Goal: Obtain resource: Obtain resource

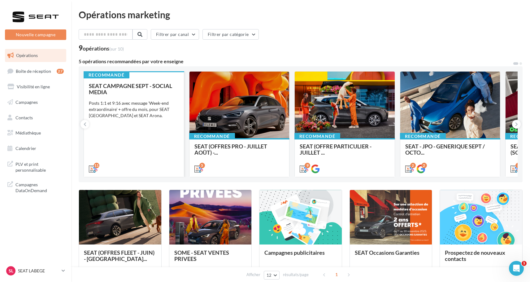
click at [132, 150] on div "SEAT CAMPAGNE SEPT - SOCIAL MEDIA Posts 1:1 et 9:16 avec message 'Week-end extr…" at bounding box center [134, 127] width 90 height 89
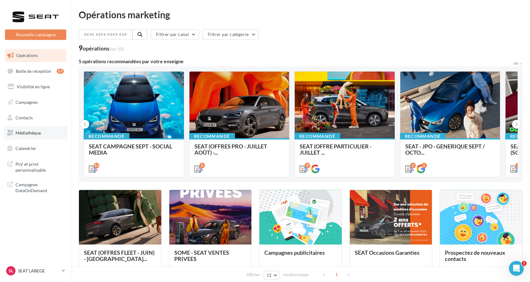
click at [31, 132] on span "Médiathèque" at bounding box center [27, 132] width 25 height 5
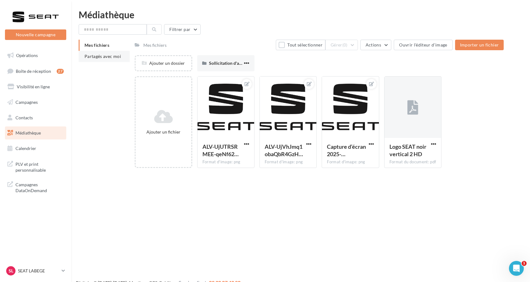
click at [100, 57] on span "Partagés avec moi" at bounding box center [102, 56] width 37 height 5
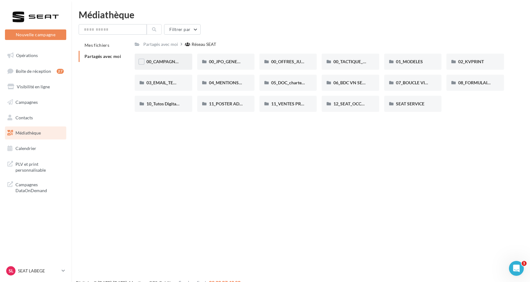
click at [175, 62] on span "00_CAMPAGNE_SEPTEMBRE" at bounding box center [175, 61] width 58 height 5
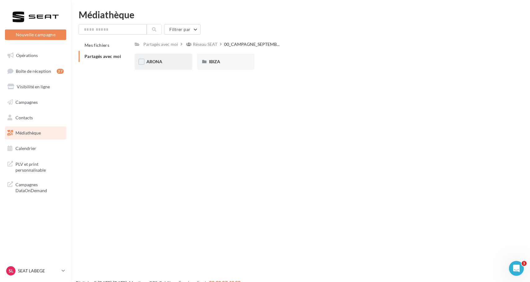
click at [169, 63] on div "ARONA" at bounding box center [163, 61] width 34 height 6
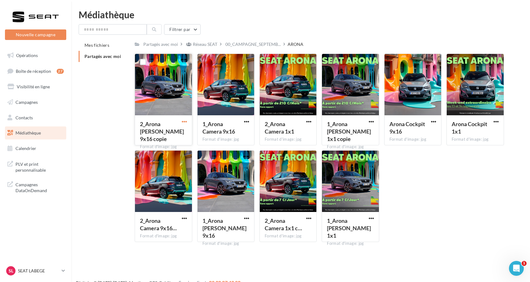
click at [185, 121] on span "button" at bounding box center [184, 121] width 5 height 5
click at [178, 133] on button "Télécharger" at bounding box center [157, 134] width 62 height 16
click at [248, 122] on span "button" at bounding box center [246, 121] width 5 height 5
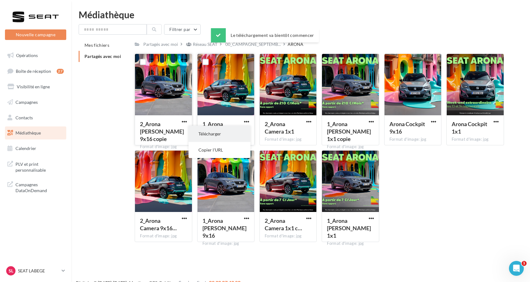
click at [243, 130] on button "Télécharger" at bounding box center [219, 134] width 62 height 16
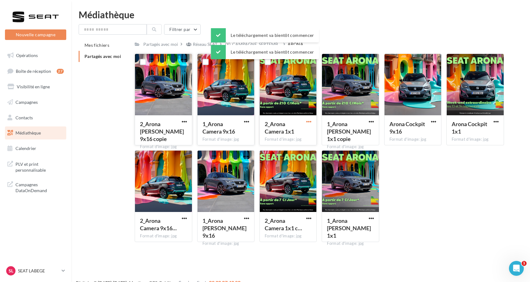
click at [308, 123] on span "button" at bounding box center [308, 121] width 5 height 5
click at [291, 135] on button "Télécharger" at bounding box center [282, 134] width 62 height 16
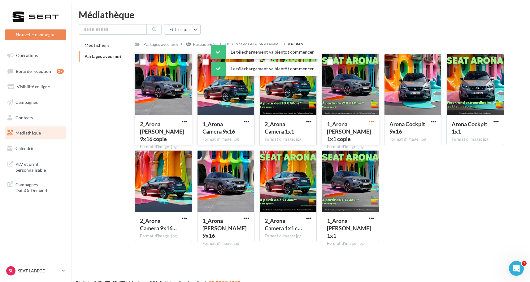
click at [371, 122] on span "button" at bounding box center [371, 121] width 5 height 5
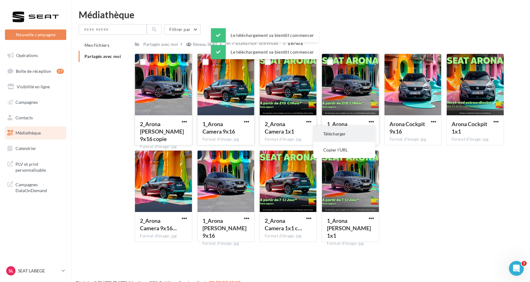
click at [351, 137] on button "Télécharger" at bounding box center [344, 134] width 62 height 16
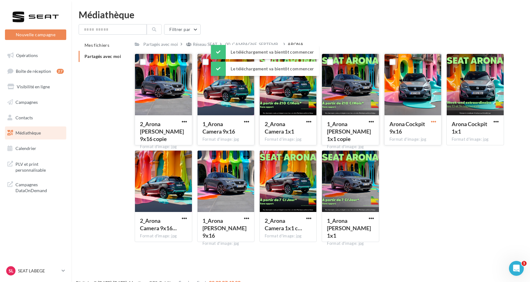
click at [434, 122] on span "button" at bounding box center [433, 121] width 5 height 5
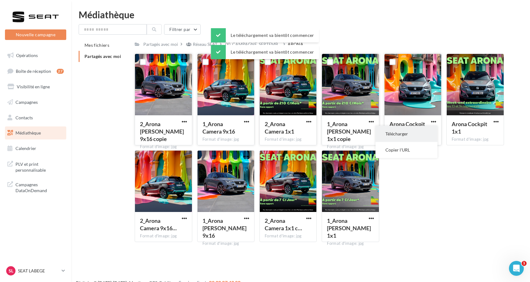
click at [409, 137] on button "Télécharger" at bounding box center [406, 134] width 62 height 16
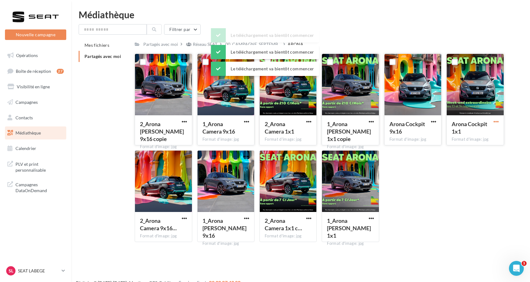
click at [495, 121] on span "button" at bounding box center [495, 121] width 5 height 5
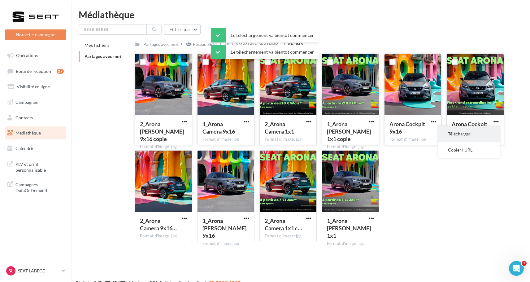
click at [465, 131] on button "Télécharger" at bounding box center [469, 134] width 62 height 16
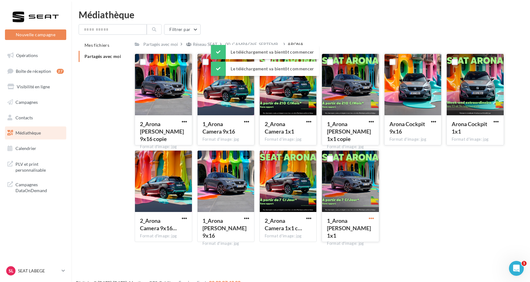
click at [369, 217] on span "button" at bounding box center [371, 217] width 5 height 5
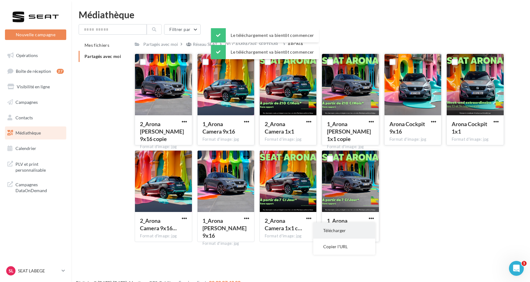
click at [352, 229] on button "Télécharger" at bounding box center [344, 230] width 62 height 16
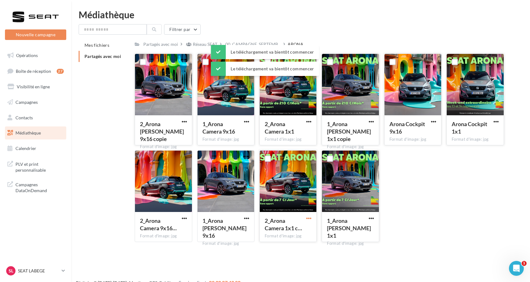
click at [310, 219] on span "button" at bounding box center [308, 217] width 5 height 5
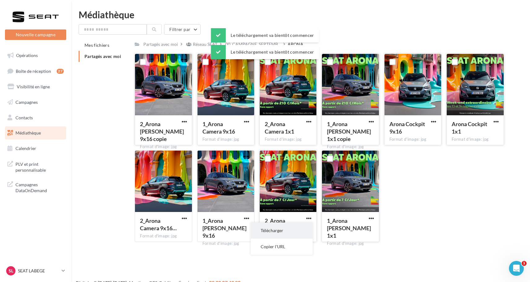
click at [290, 228] on button "Télécharger" at bounding box center [282, 230] width 62 height 16
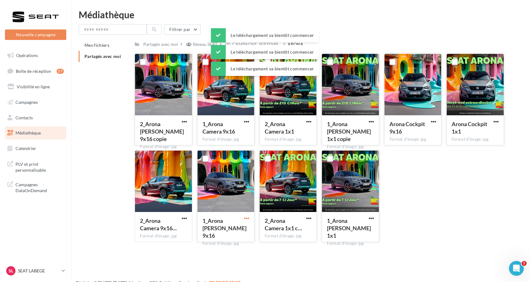
click at [246, 219] on span "button" at bounding box center [246, 217] width 5 height 5
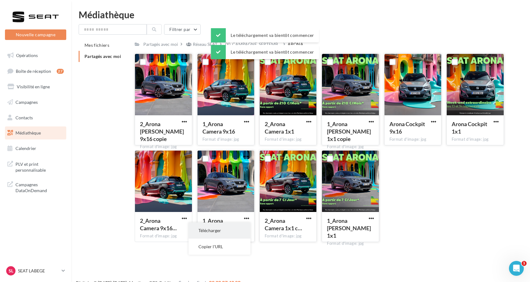
click at [228, 228] on button "Télécharger" at bounding box center [219, 230] width 62 height 16
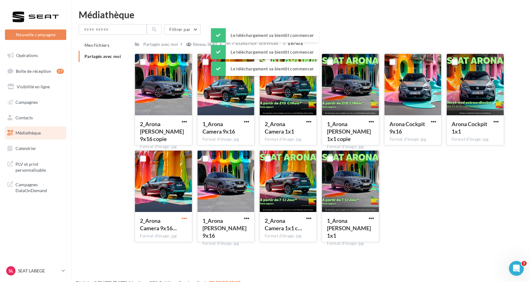
click at [183, 216] on span "button" at bounding box center [184, 217] width 5 height 5
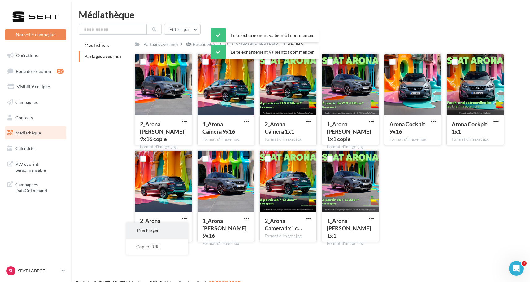
click at [171, 231] on button "Télécharger" at bounding box center [157, 230] width 62 height 16
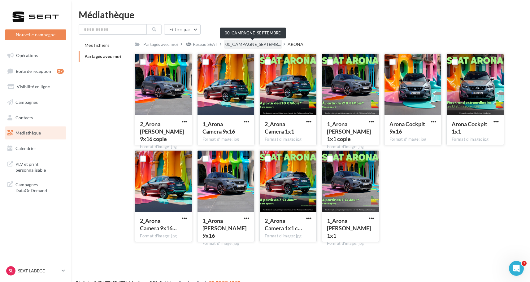
click at [254, 44] on span "00_CAMPAGNE_SEPTEMB..." at bounding box center [252, 44] width 55 height 6
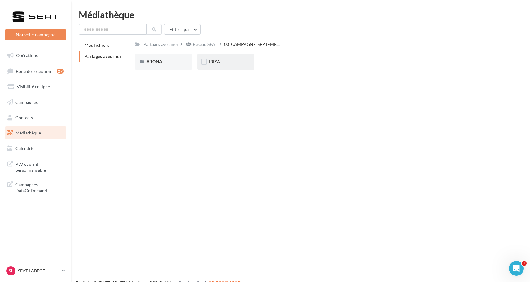
click at [223, 61] on div "IBIZA" at bounding box center [226, 61] width 34 height 6
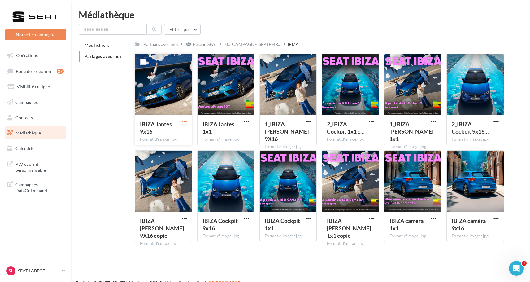
click at [184, 121] on span "button" at bounding box center [184, 121] width 5 height 5
click at [179, 134] on button "Télécharger" at bounding box center [157, 134] width 62 height 16
click at [248, 121] on span "button" at bounding box center [246, 121] width 5 height 5
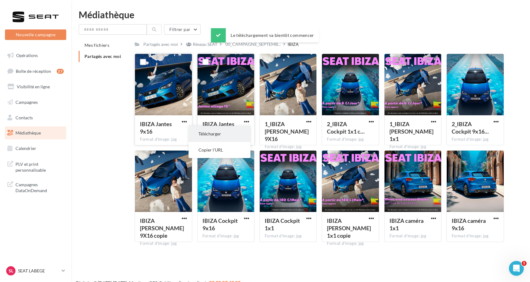
click at [231, 135] on button "Télécharger" at bounding box center [219, 134] width 62 height 16
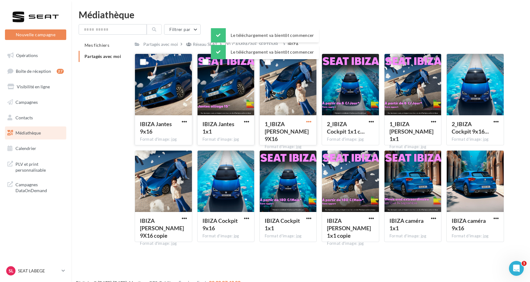
click at [309, 124] on span "button" at bounding box center [308, 121] width 5 height 5
click at [299, 134] on button "Télécharger" at bounding box center [282, 134] width 62 height 16
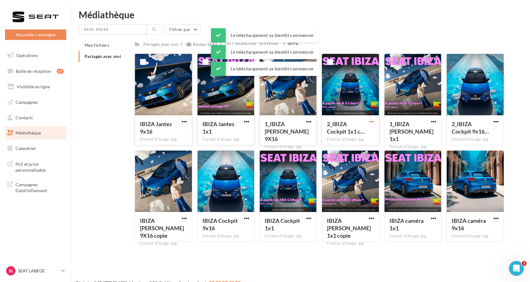
click at [370, 123] on span "button" at bounding box center [371, 121] width 5 height 5
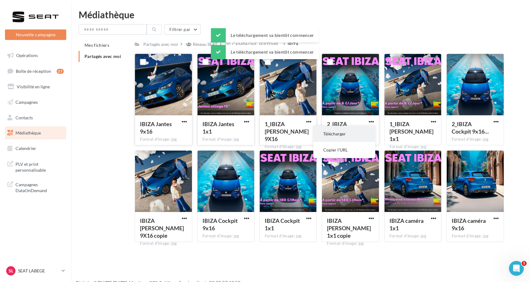
click at [362, 133] on button "Télécharger" at bounding box center [344, 134] width 62 height 16
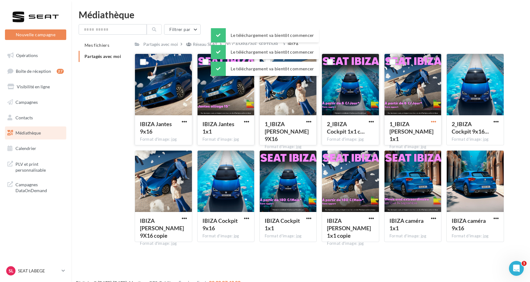
click at [432, 122] on span "button" at bounding box center [433, 121] width 5 height 5
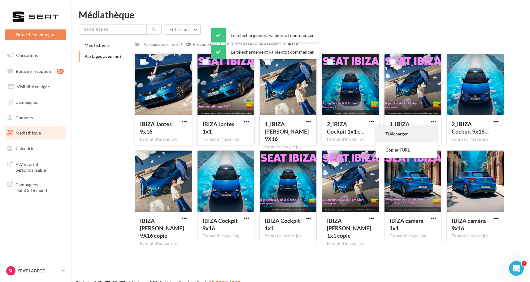
click at [417, 135] on button "Télécharger" at bounding box center [406, 134] width 62 height 16
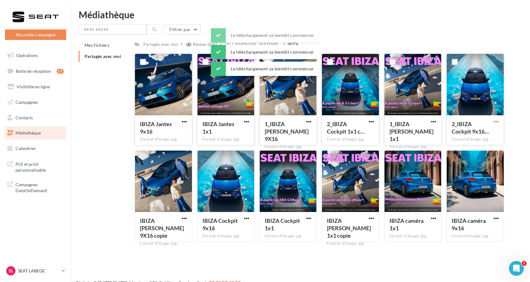
click at [496, 120] on span "button" at bounding box center [495, 121] width 5 height 5
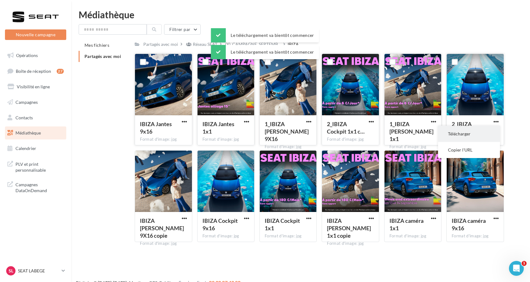
click at [478, 130] on button "Télécharger" at bounding box center [469, 134] width 62 height 16
click at [183, 218] on span "button" at bounding box center [184, 217] width 5 height 5
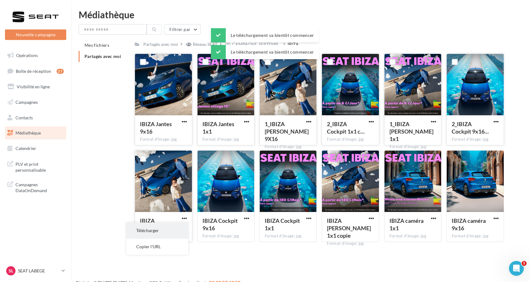
click at [175, 228] on button "Télécharger" at bounding box center [157, 230] width 62 height 16
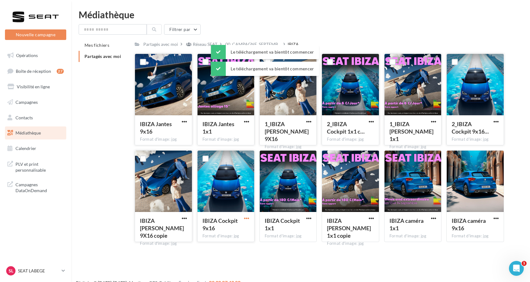
click at [246, 218] on span "button" at bounding box center [246, 217] width 5 height 5
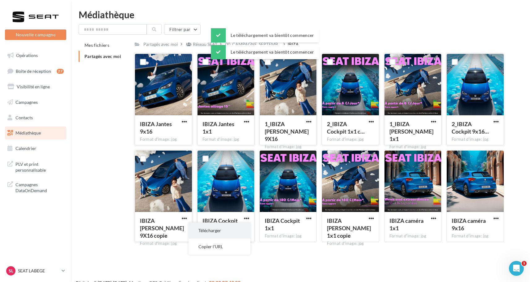
click at [238, 228] on button "Télécharger" at bounding box center [219, 230] width 62 height 16
click at [308, 219] on span "button" at bounding box center [308, 217] width 5 height 5
click at [302, 230] on button "Télécharger" at bounding box center [282, 230] width 62 height 16
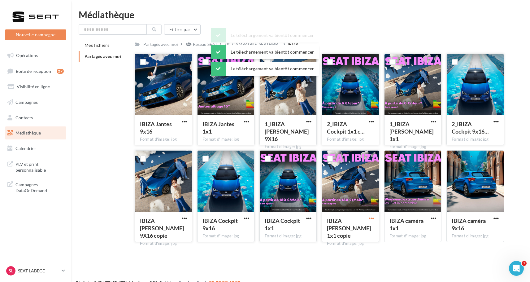
click at [372, 218] on span "button" at bounding box center [371, 217] width 5 height 5
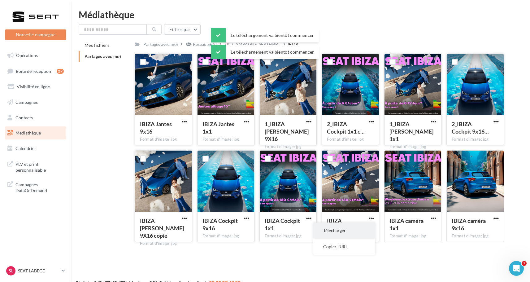
click at [361, 229] on button "Télécharger" at bounding box center [344, 230] width 62 height 16
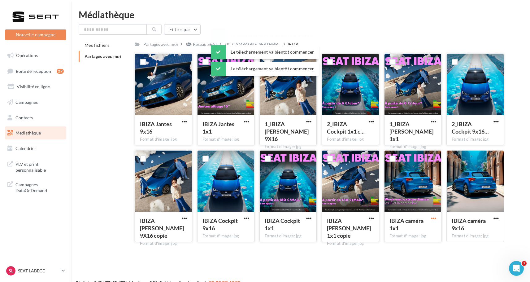
click at [434, 219] on span "button" at bounding box center [433, 217] width 5 height 5
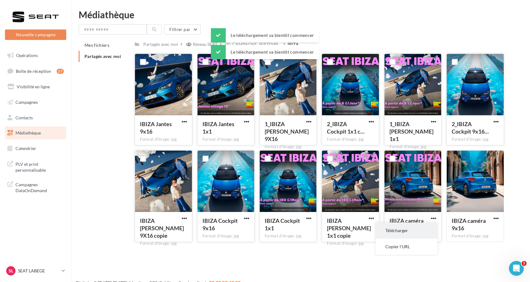
click at [408, 229] on button "Télécharger" at bounding box center [406, 230] width 62 height 16
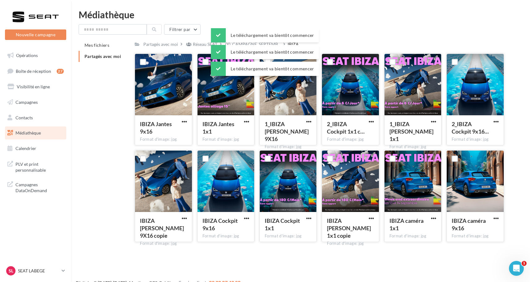
click at [493, 216] on button "button" at bounding box center [496, 218] width 8 height 6
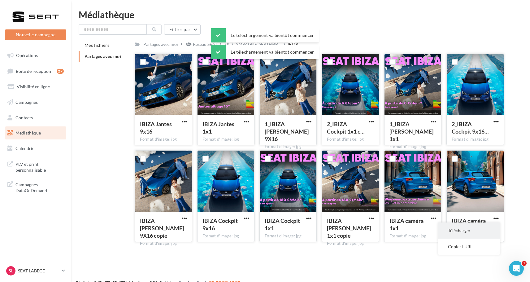
click at [467, 233] on button "Télécharger" at bounding box center [469, 230] width 62 height 16
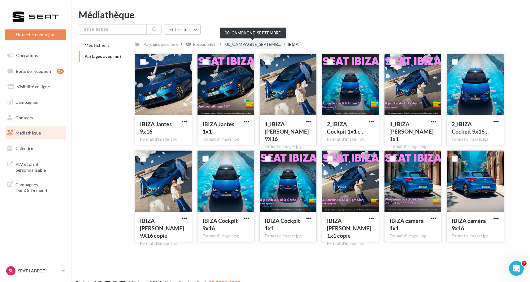
click at [255, 44] on span "00_CAMPAGNE_SEPTEMB..." at bounding box center [252, 44] width 55 height 6
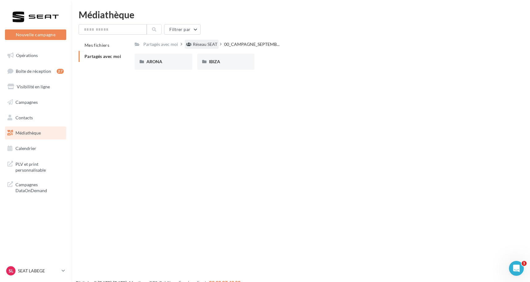
click at [214, 43] on div "Réseau SEAT" at bounding box center [205, 44] width 24 height 6
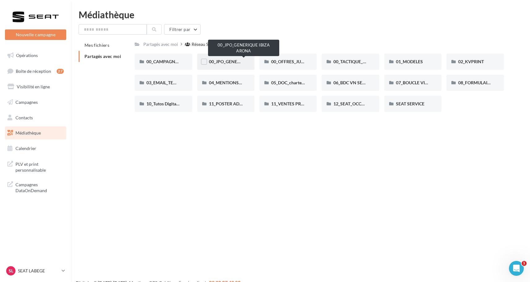
click at [230, 63] on span "00_JPO_GENERIQUE IBIZA ARONA" at bounding box center [244, 61] width 70 height 5
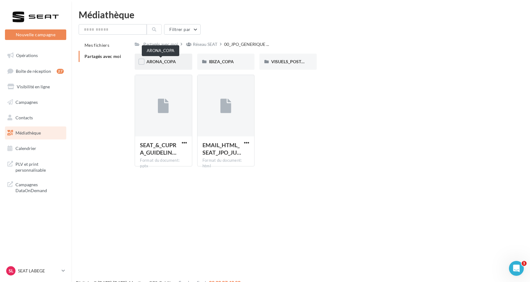
click at [173, 60] on span "ARONA_COPA" at bounding box center [160, 61] width 29 height 5
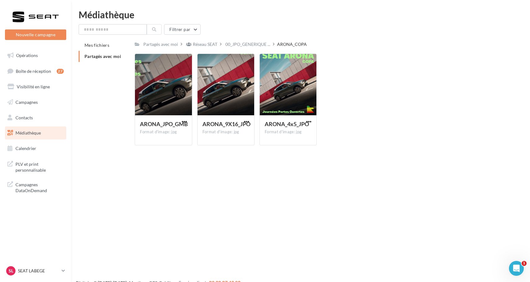
click at [116, 56] on span "Partagés avec moi" at bounding box center [102, 56] width 37 height 5
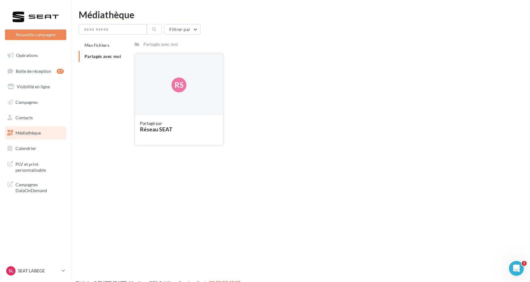
click at [168, 107] on div "Rs" at bounding box center [179, 85] width 88 height 62
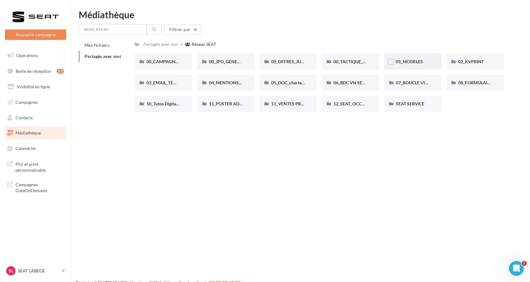
click at [424, 60] on div "01_MODELES" at bounding box center [413, 61] width 34 height 6
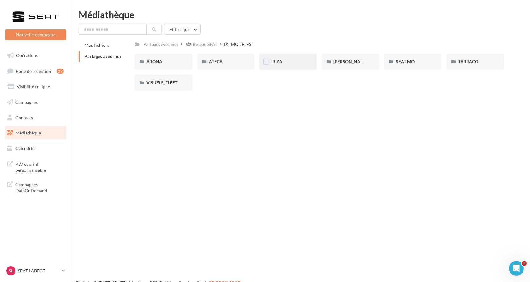
click at [293, 62] on div "IBIZA" at bounding box center [288, 61] width 34 height 6
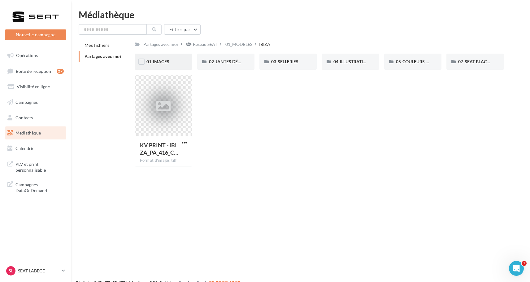
click at [172, 57] on div "01-IMAGES" at bounding box center [163, 62] width 57 height 16
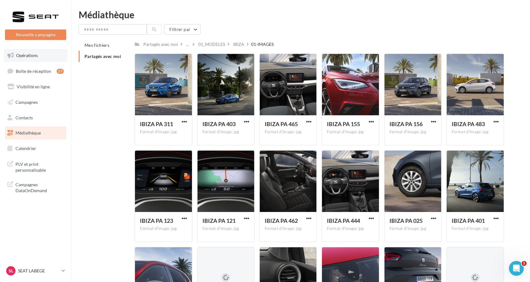
click at [41, 59] on link "Opérations" at bounding box center [36, 55] width 64 height 13
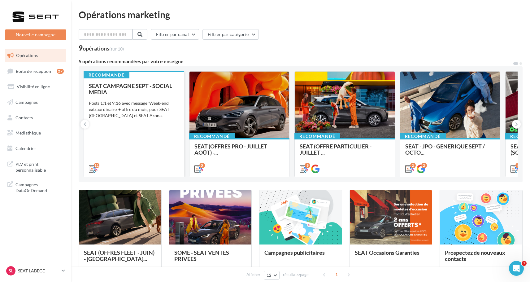
click at [116, 150] on div "SEAT CAMPAGNE SEPT - SOCIAL MEDIA Posts 1:1 et 9:16 avec message 'Week-end extr…" at bounding box center [134, 127] width 90 height 89
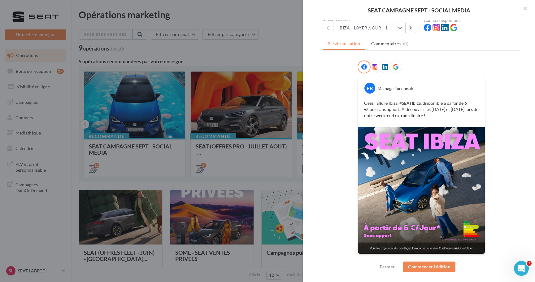
scroll to position [63, 0]
drag, startPoint x: 416, startPoint y: 115, endPoint x: 361, endPoint y: 104, distance: 56.2
click at [361, 104] on div "Osez l’allure Ibiza. #SEATIbiza, disponible à partir de 6 €/Jour sans apport. À…" at bounding box center [421, 110] width 124 height 22
copy p "Osez l’allure Ibiza. #SEATIbiza, disponible à partir de 6 €/Jour sans apport. À…"
